Goal: Navigation & Orientation: Find specific page/section

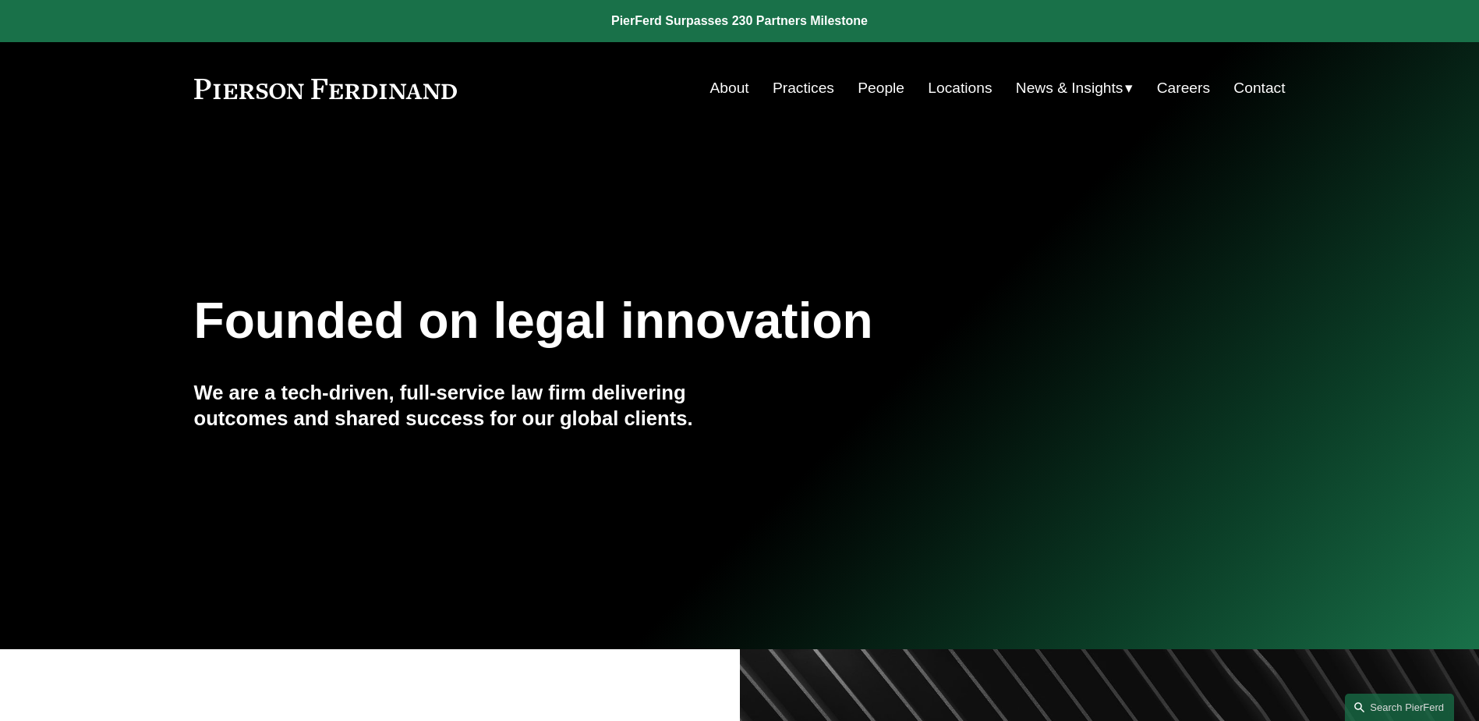
click at [884, 86] on link "People" at bounding box center [881, 88] width 47 height 30
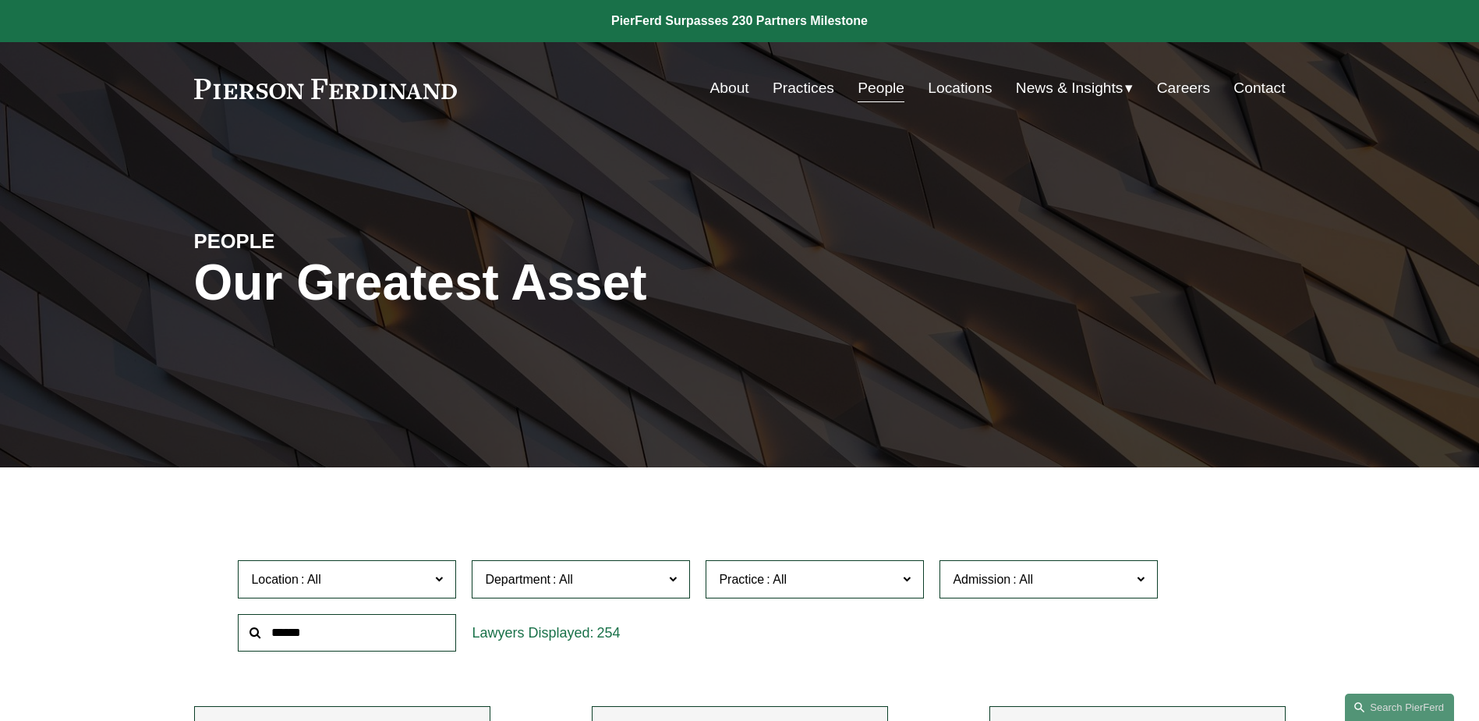
click at [867, 87] on link "People" at bounding box center [881, 88] width 47 height 30
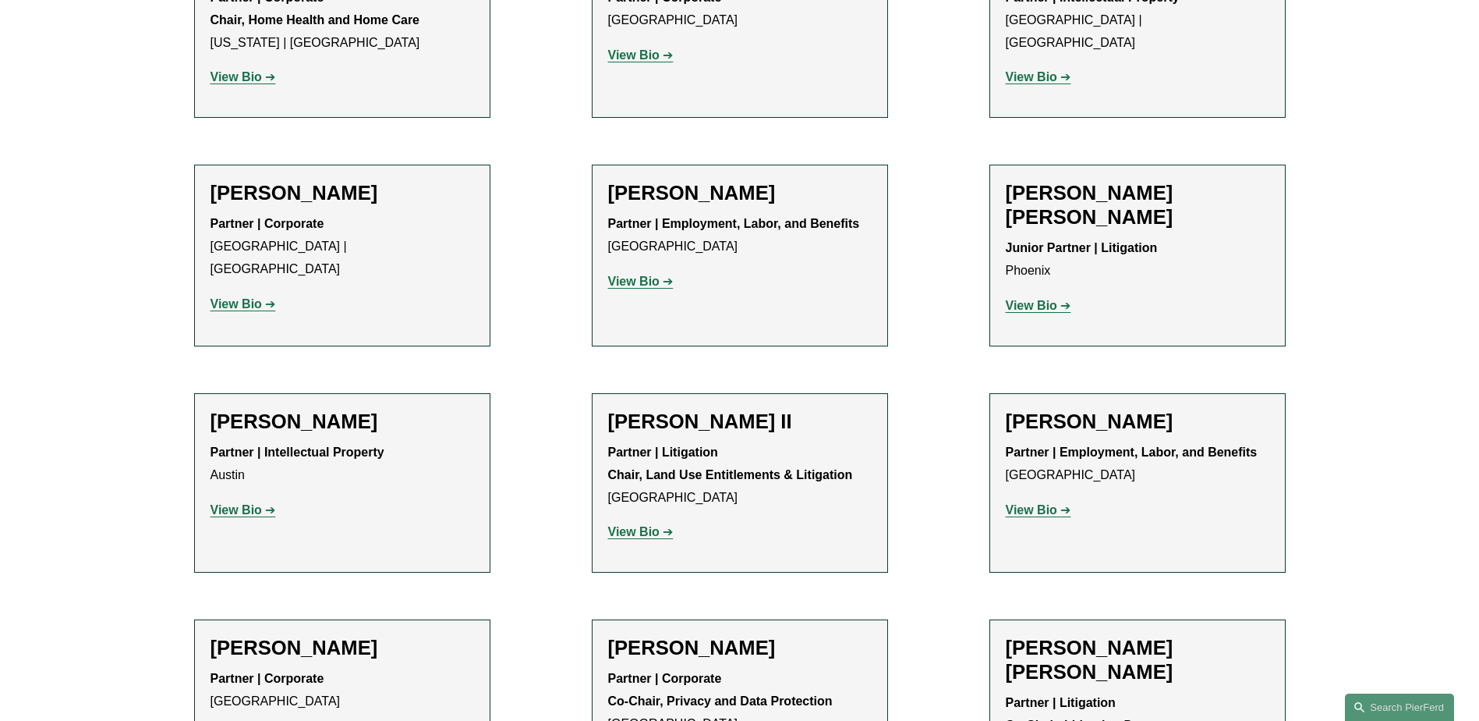
scroll to position [1794, 0]
